Goal: Task Accomplishment & Management: Manage account settings

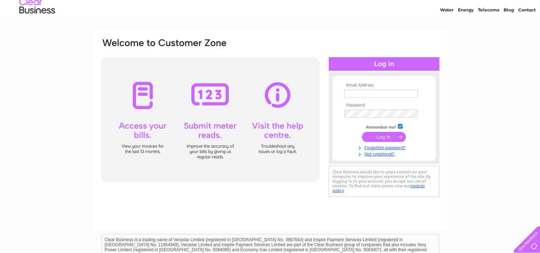
scroll to position [36, 0]
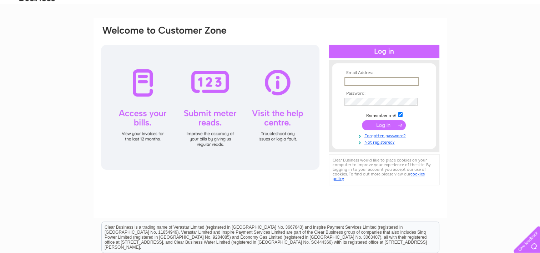
click at [358, 80] on input "text" at bounding box center [381, 81] width 74 height 9
type input "craigmac258@gmail.com"
click at [377, 122] on input "submit" at bounding box center [384, 124] width 44 height 10
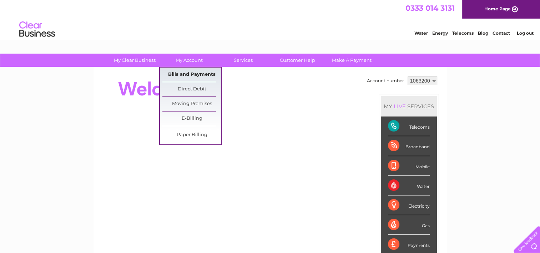
click at [197, 74] on link "Bills and Payments" at bounding box center [191, 74] width 59 height 14
click at [196, 78] on link "Bills and Payments" at bounding box center [191, 74] width 59 height 14
click at [187, 132] on link "Paper Billing" at bounding box center [191, 135] width 59 height 14
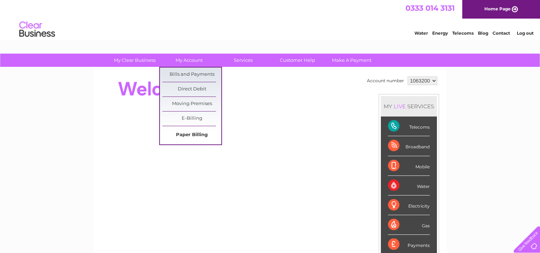
click at [187, 132] on link "Paper Billing" at bounding box center [191, 135] width 59 height 14
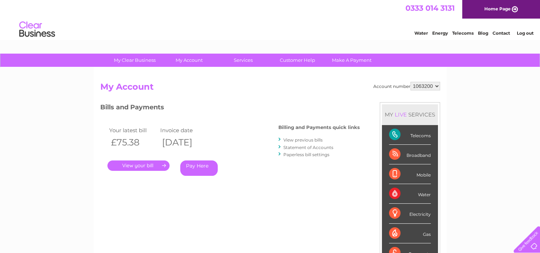
click at [128, 164] on link "." at bounding box center [138, 165] width 62 height 10
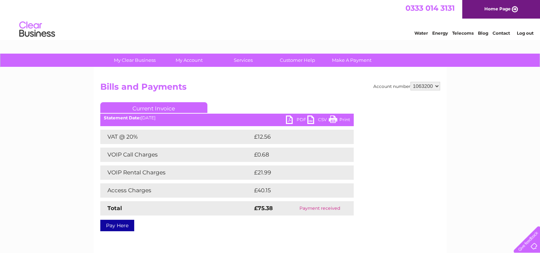
click at [333, 121] on link "Print" at bounding box center [338, 120] width 21 height 10
